Goal: Complete application form

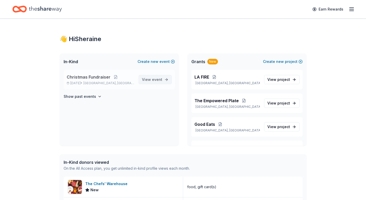
click at [155, 76] on link "View event" at bounding box center [154, 79] width 33 height 9
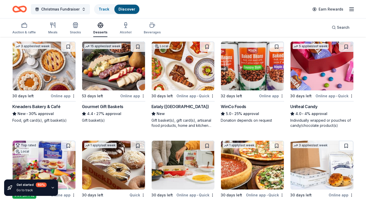
scroll to position [154, 0]
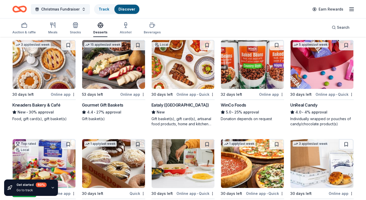
click at [127, 92] on div "Online app" at bounding box center [132, 94] width 25 height 6
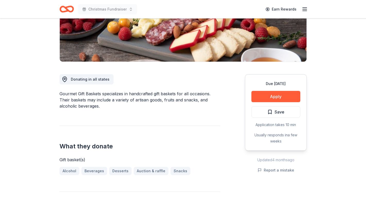
scroll to position [113, 0]
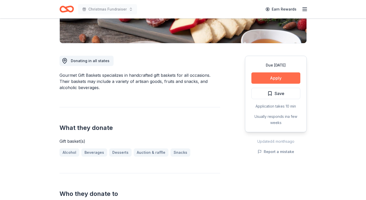
click at [259, 80] on button "Apply" at bounding box center [275, 78] width 49 height 11
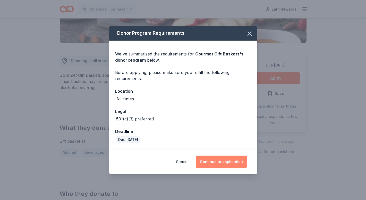
click at [217, 164] on button "Continue to application" at bounding box center [221, 162] width 51 height 12
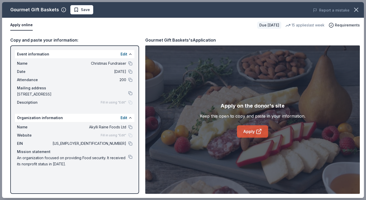
click at [246, 135] on link "Apply" at bounding box center [252, 132] width 31 height 12
click at [356, 10] on icon "button" at bounding box center [356, 10] width 4 height 4
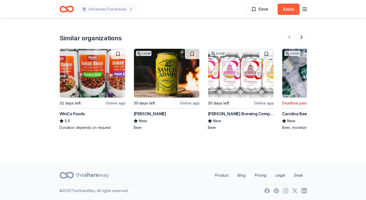
scroll to position [623, 0]
click at [160, 80] on img at bounding box center [166, 73] width 65 height 49
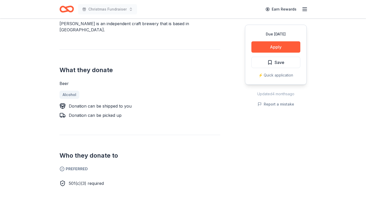
scroll to position [156, 0]
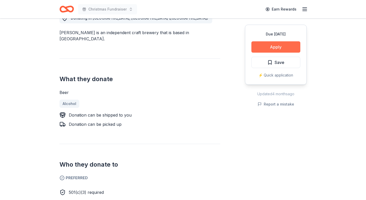
click at [266, 49] on button "Apply" at bounding box center [275, 46] width 49 height 11
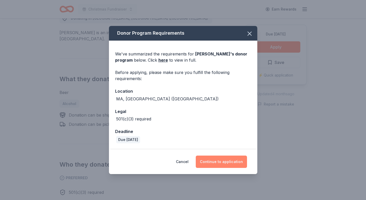
click at [217, 161] on button "Continue to application" at bounding box center [221, 162] width 51 height 12
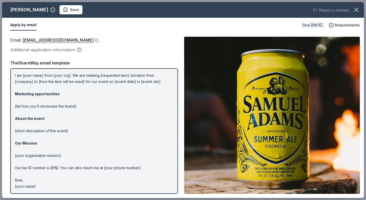
scroll to position [13, 0]
click at [67, 49] on div "Additional application information" at bounding box center [93, 50] width 167 height 7
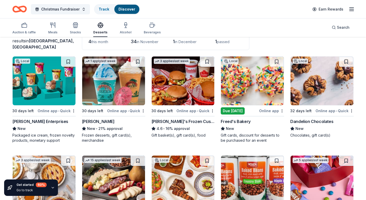
scroll to position [72, 0]
